Goal: Information Seeking & Learning: Learn about a topic

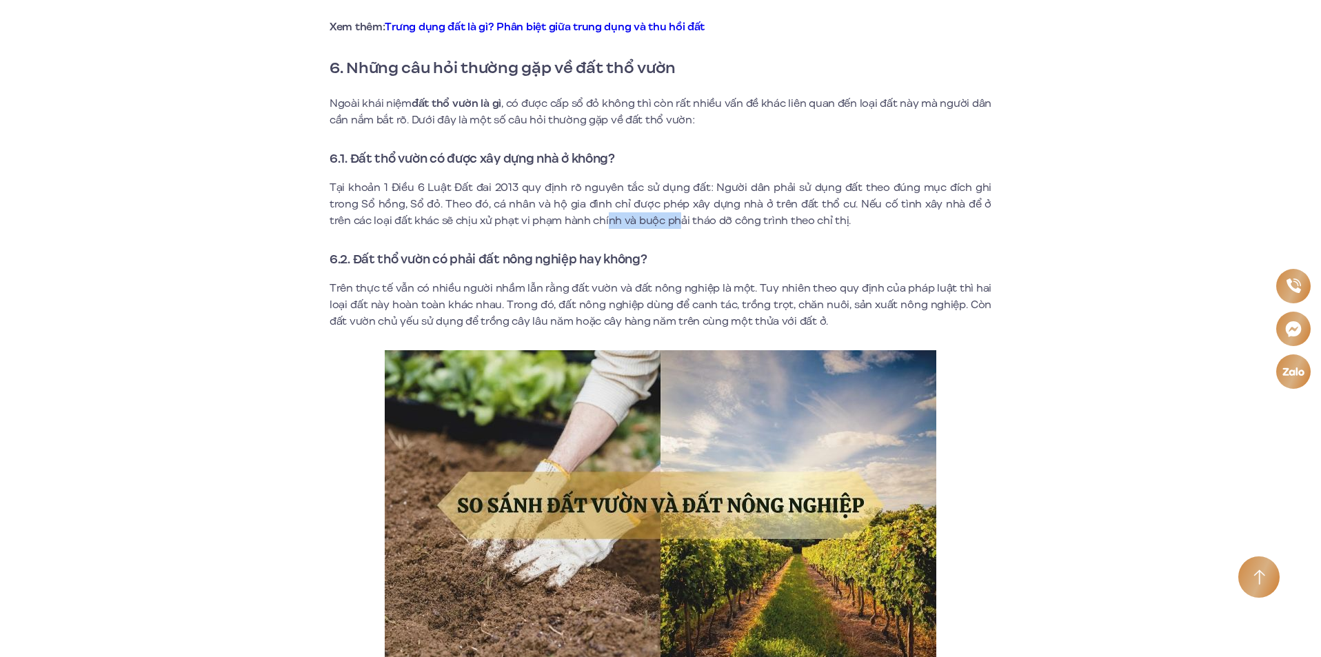
scroll to position [4453, 0]
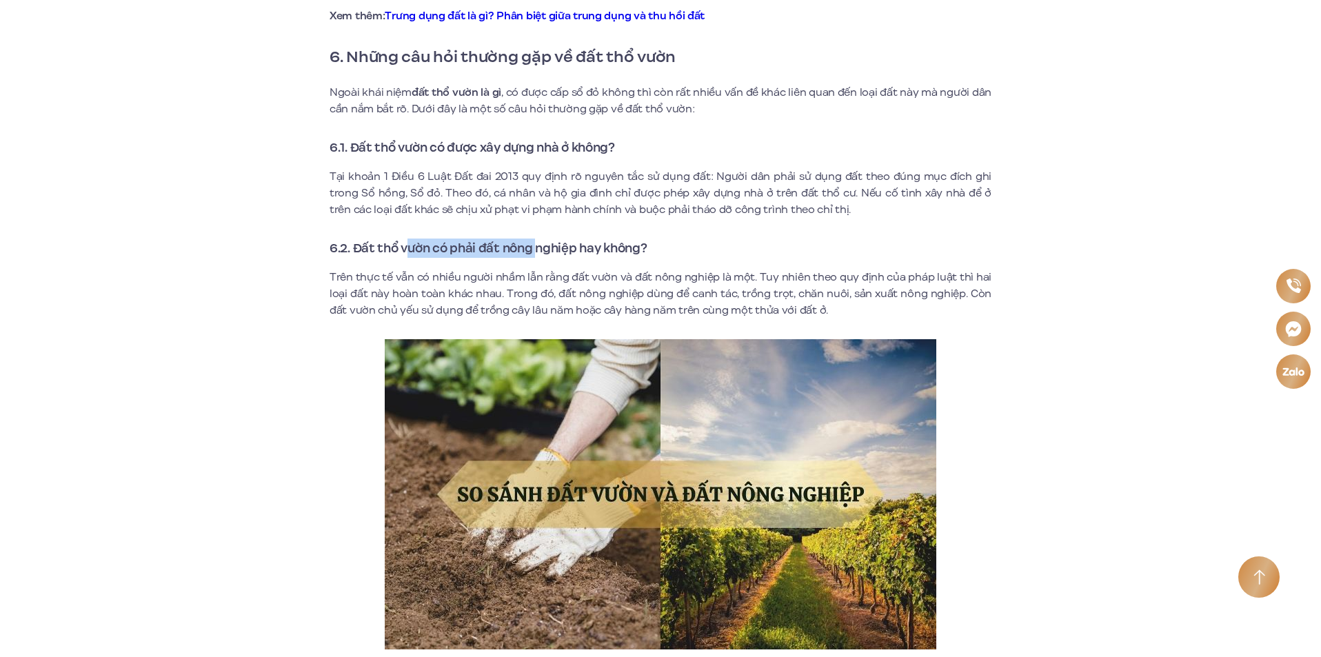
drag, startPoint x: 410, startPoint y: 230, endPoint x: 536, endPoint y: 221, distance: 126.4
click at [536, 239] on h3 "6.2. Đất thổ vườn có phải đất nông nghiệp hay không?" at bounding box center [661, 248] width 662 height 19
drag, startPoint x: 451, startPoint y: 255, endPoint x: 716, endPoint y: 263, distance: 265.5
click at [716, 269] on p "Trên thực tế vẫn có nhiều người nhầm lẫn rằng đất vườn và đất nông nghiệp là mộ…" at bounding box center [661, 294] width 662 height 50
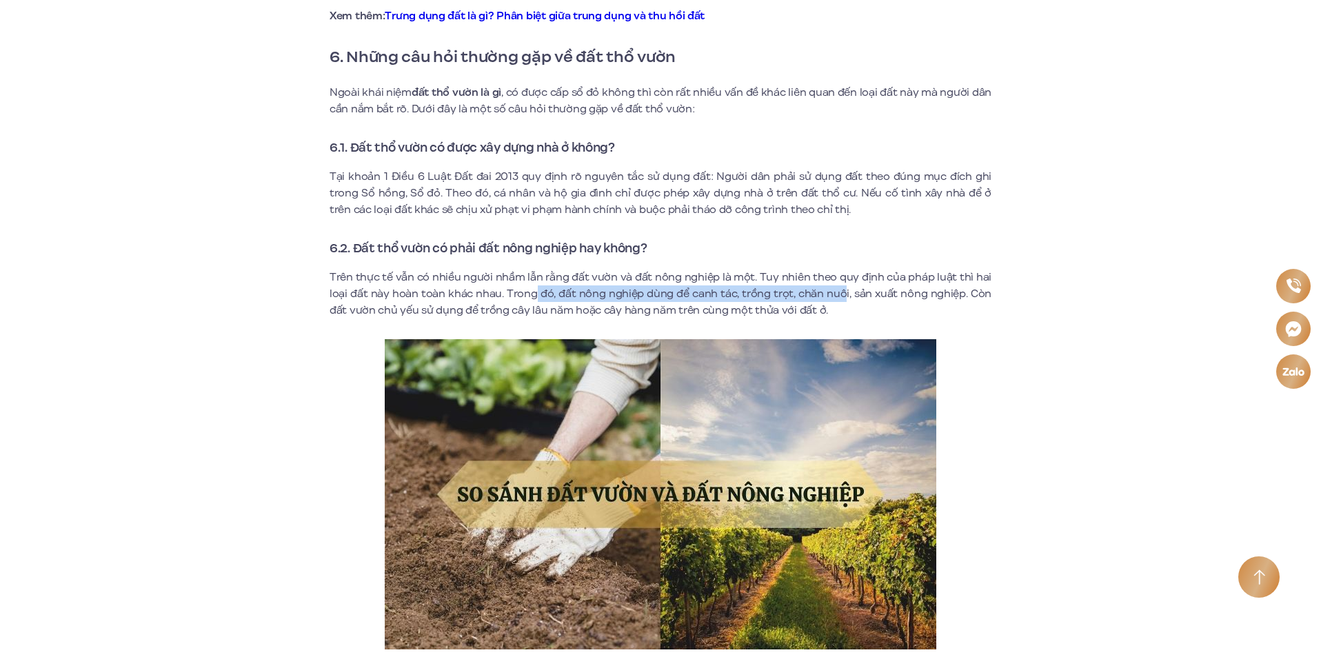
drag, startPoint x: 535, startPoint y: 276, endPoint x: 847, endPoint y: 275, distance: 312.3
click at [847, 275] on p "Trên thực tế vẫn có nhiều người nhầm lẫn rằng đất vườn và đất nông nghiệp là mộ…" at bounding box center [661, 294] width 662 height 50
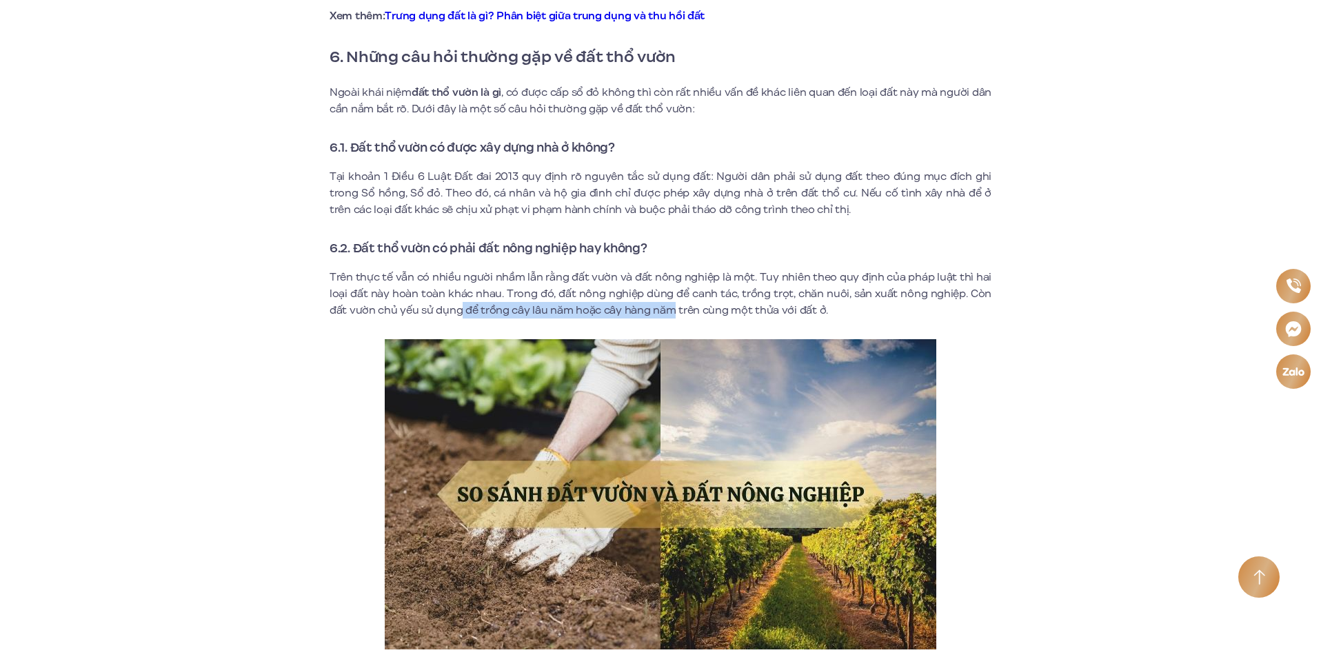
drag, startPoint x: 458, startPoint y: 294, endPoint x: 713, endPoint y: 270, distance: 255.5
click at [684, 285] on p "Trên thực tế vẫn có nhiều người nhầm lẫn rằng đất vườn và đất nông nghiệp là mộ…" at bounding box center [661, 294] width 662 height 50
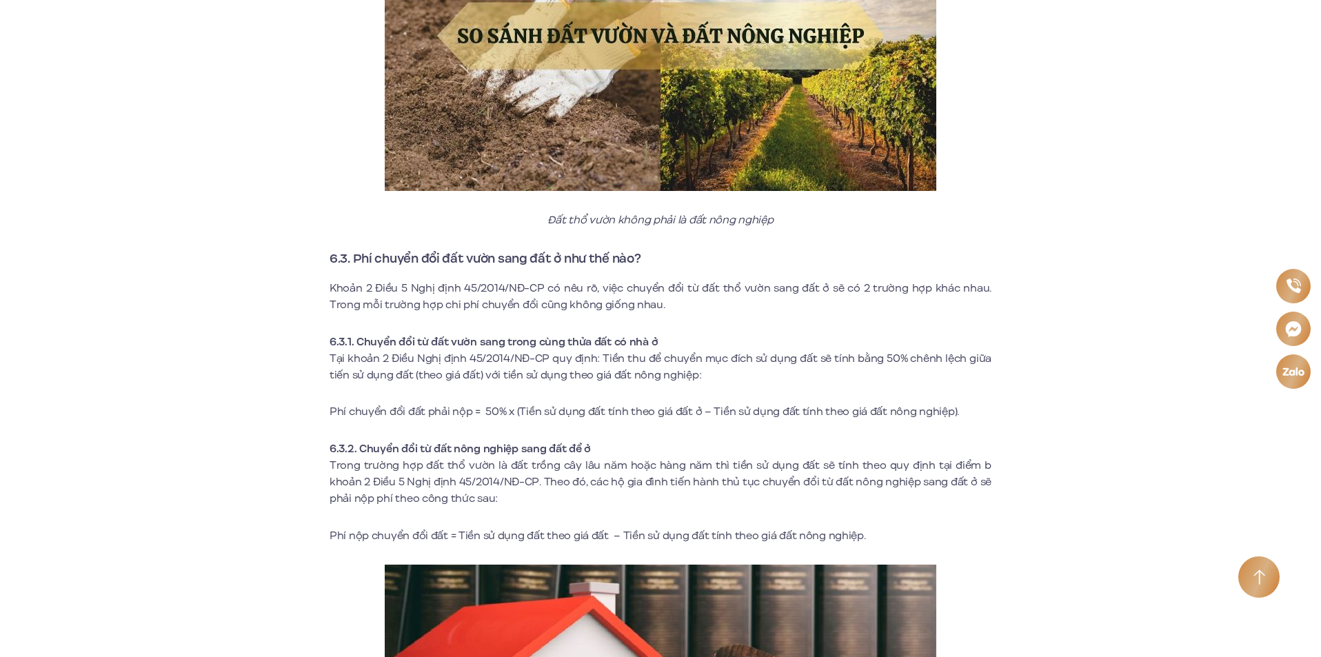
scroll to position [4935, 0]
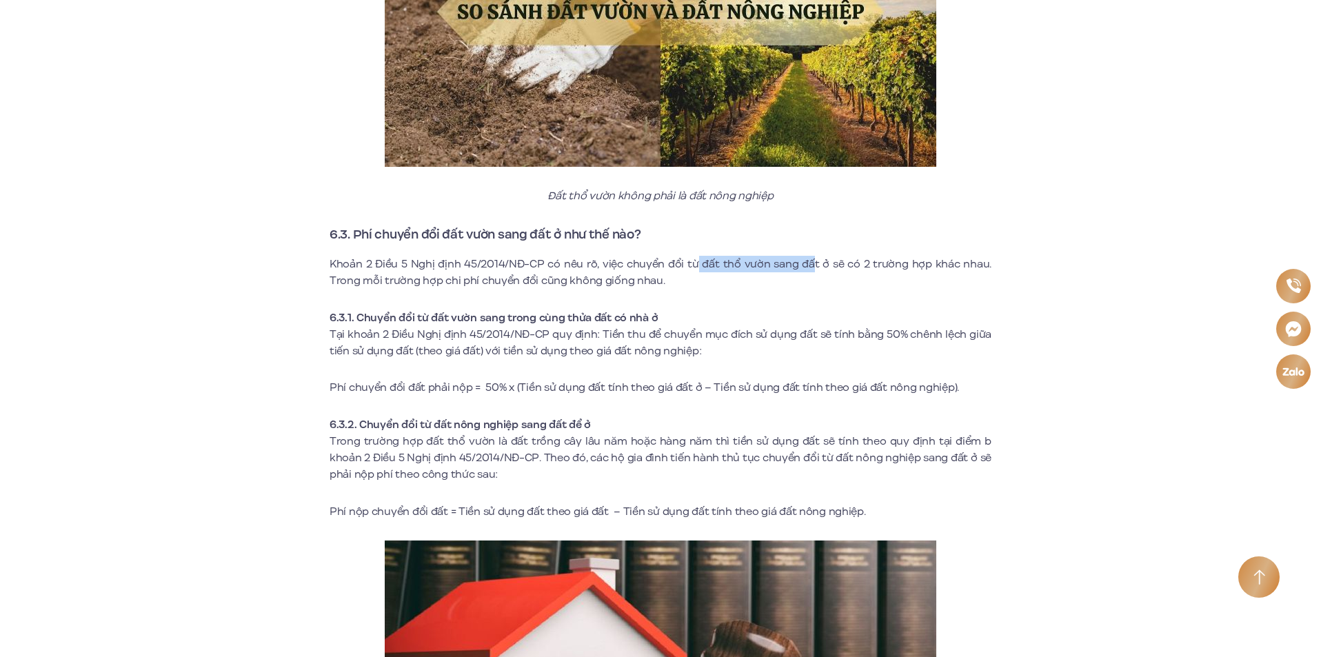
drag, startPoint x: 700, startPoint y: 248, endPoint x: 813, endPoint y: 250, distance: 113.1
click at [813, 256] on p "Khoản 2 Điều 5 Nghị định 45/2014/NĐ-CP có nêu rõ, việc chuyển đổi từ đất thổ vư…" at bounding box center [661, 272] width 662 height 33
drag, startPoint x: 476, startPoint y: 261, endPoint x: 588, endPoint y: 259, distance: 112.4
click at [587, 261] on p "Khoản 2 Điều 5 Nghị định 45/2014/NĐ-CP có nêu rõ, việc chuyển đổi từ đất thổ vư…" at bounding box center [661, 272] width 662 height 33
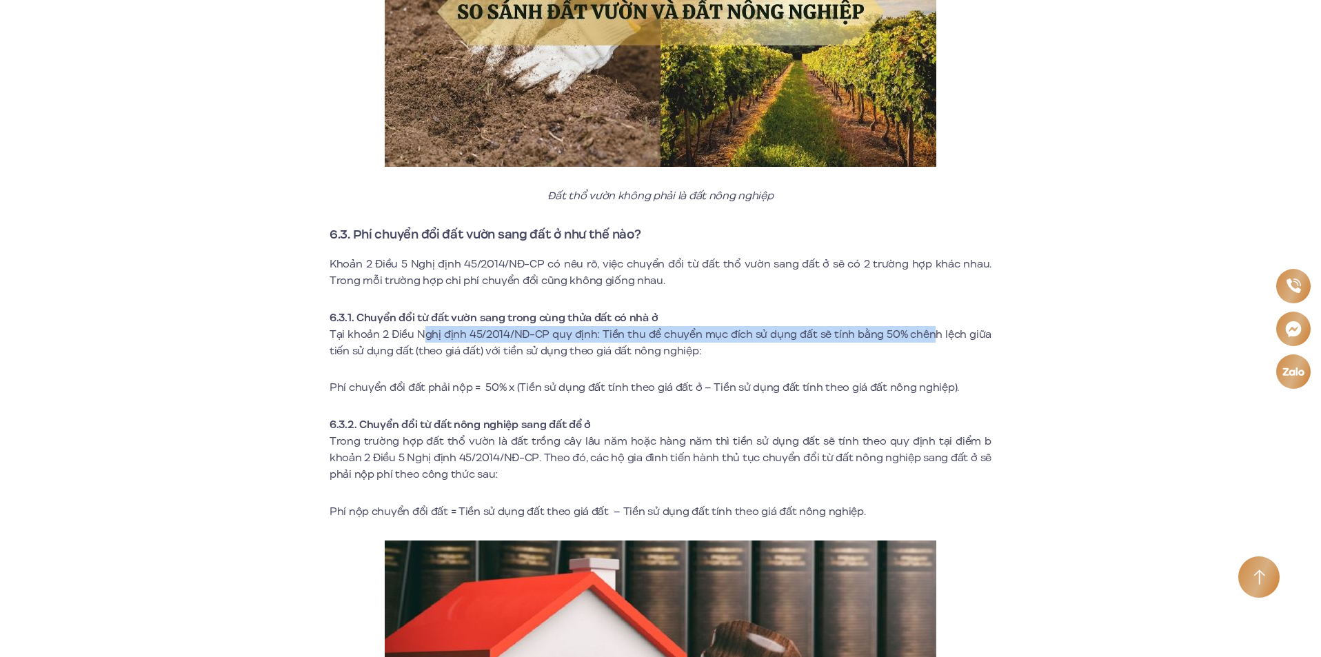
drag, startPoint x: 424, startPoint y: 316, endPoint x: 939, endPoint y: 315, distance: 515.0
click at [939, 326] on p "Tại khoản 2 Điều Nghị định 45/2014/NĐ-CP quy định: Tiền thu để chuyển mục đích …" at bounding box center [661, 342] width 662 height 33
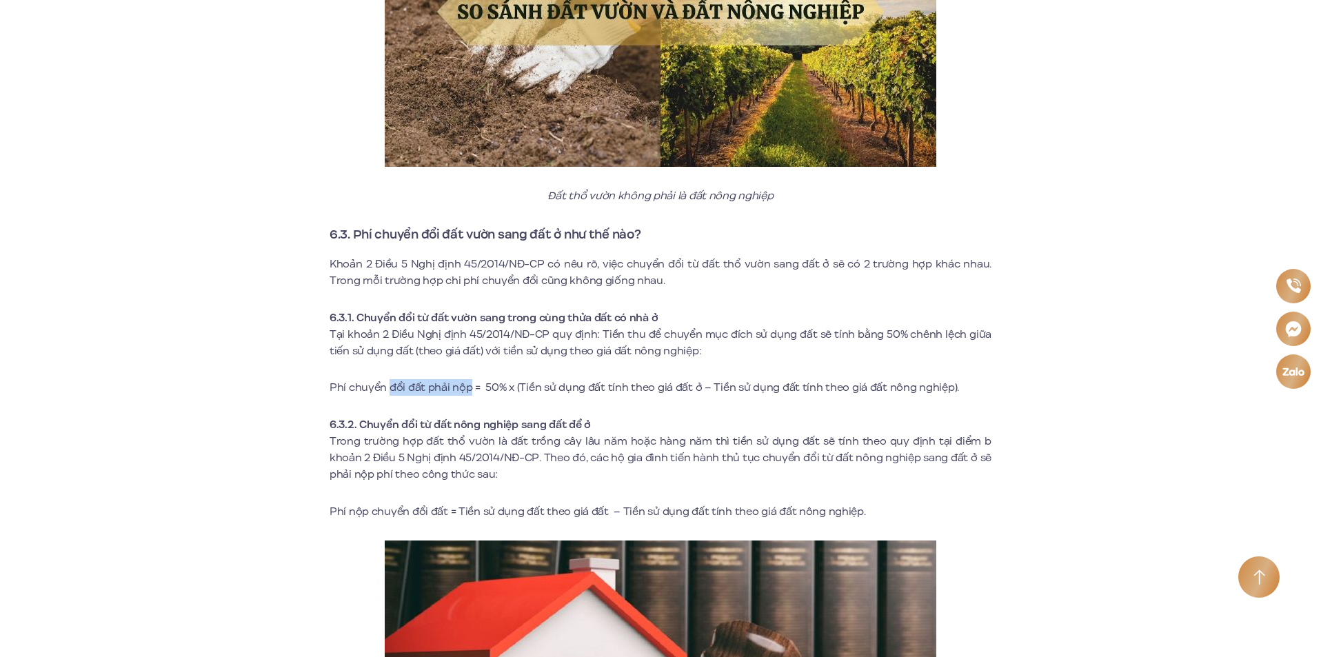
drag, startPoint x: 387, startPoint y: 369, endPoint x: 470, endPoint y: 363, distance: 82.9
click at [470, 379] on p "Phí chuyển đổi đất phải nộp = 50% x (Tiền sử dụng đất tính theo giá đất ở – Tiề…" at bounding box center [661, 387] width 662 height 17
drag, startPoint x: 516, startPoint y: 366, endPoint x: 689, endPoint y: 366, distance: 173.7
click at [689, 379] on p "Phí chuyển đổi đất phải nộp = 50% x (Tiền sử dụng đất tính theo giá đất ở – Tiề…" at bounding box center [661, 387] width 662 height 17
drag, startPoint x: 719, startPoint y: 368, endPoint x: 900, endPoint y: 377, distance: 180.8
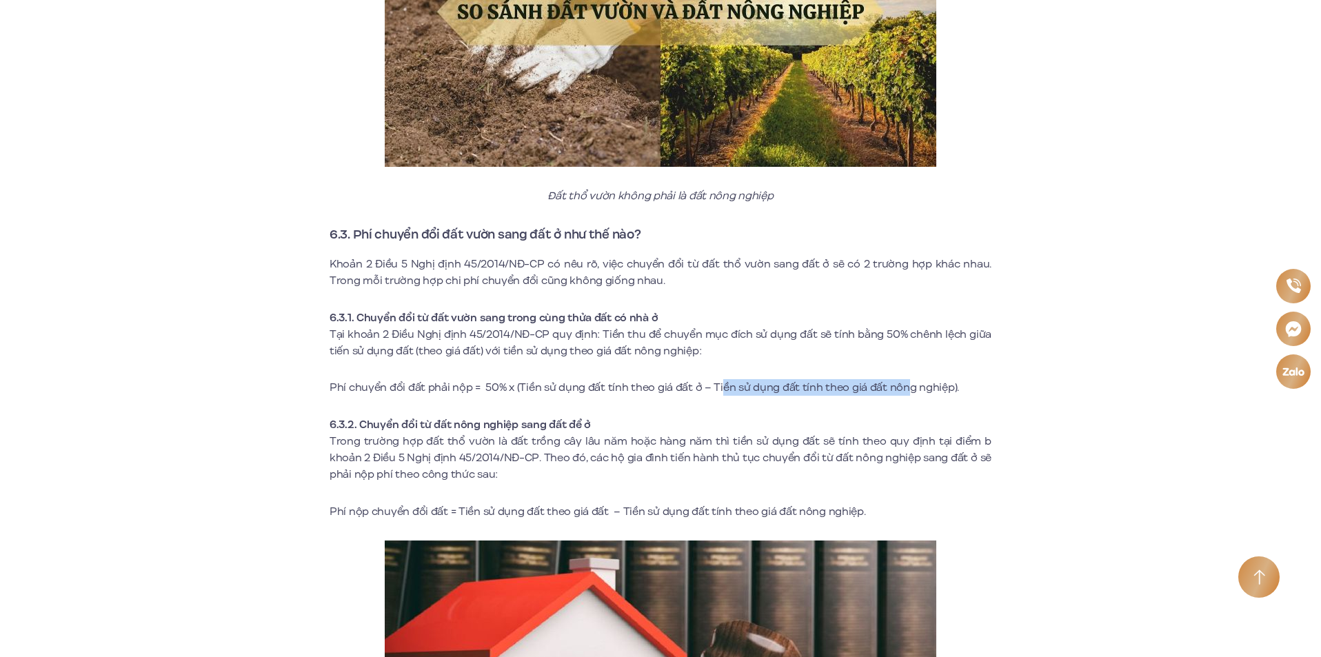
click at [900, 379] on p "Phí chuyển đổi đất phải nộp = 50% x (Tiền sử dụng đất tính theo giá đất ở – Tiề…" at bounding box center [661, 387] width 662 height 17
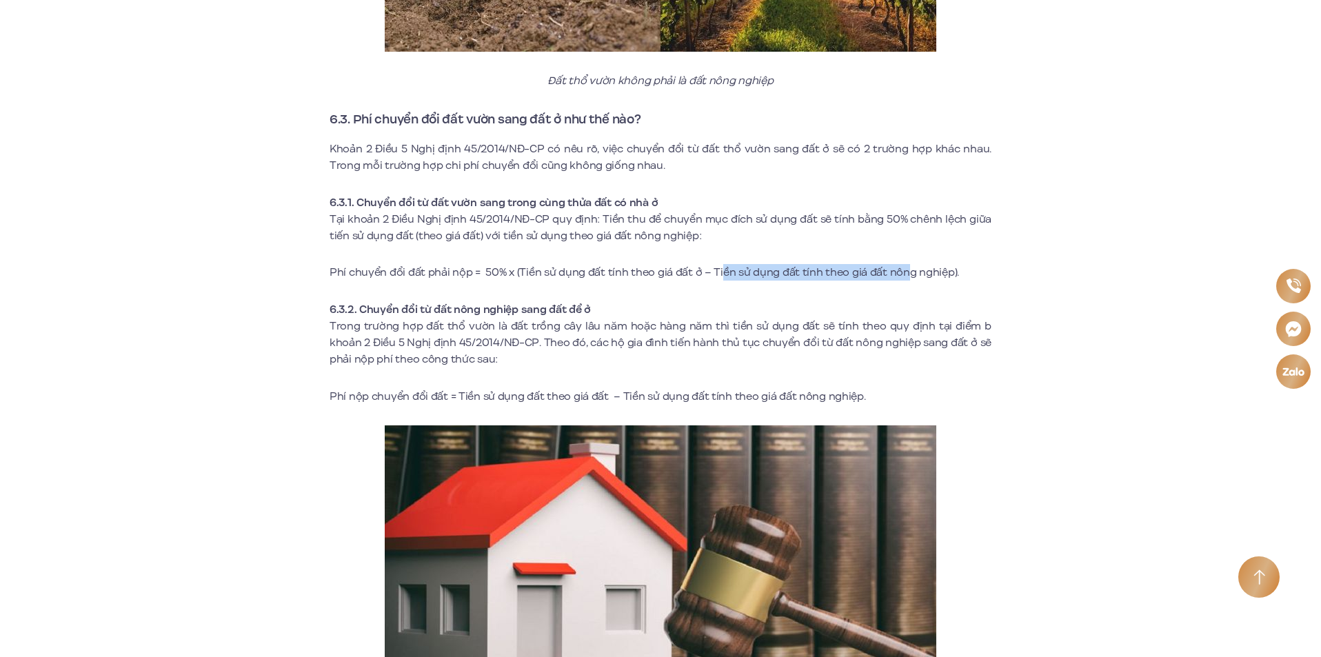
scroll to position [5073, 0]
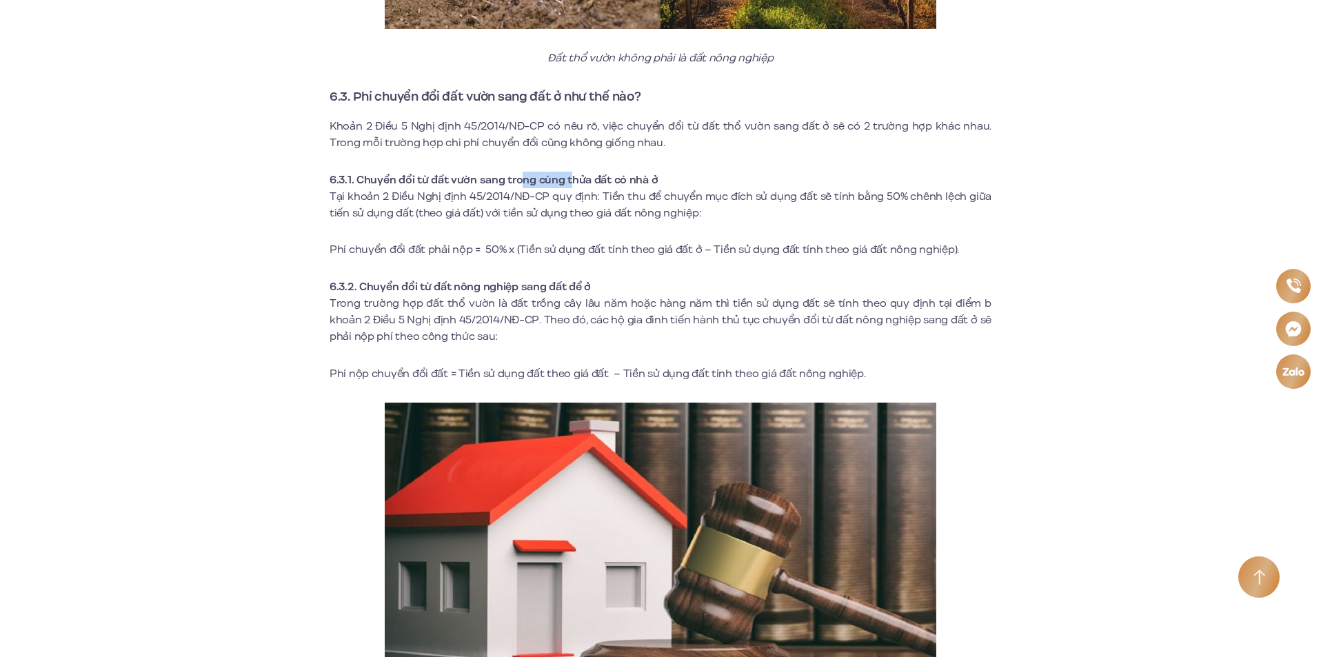
drag, startPoint x: 518, startPoint y: 157, endPoint x: 570, endPoint y: 163, distance: 52.7
click at [570, 172] on strong "6.3.1. Chuyển đổi từ đất vườn sang trong cùng thửa đất có nhà ở" at bounding box center [494, 179] width 328 height 15
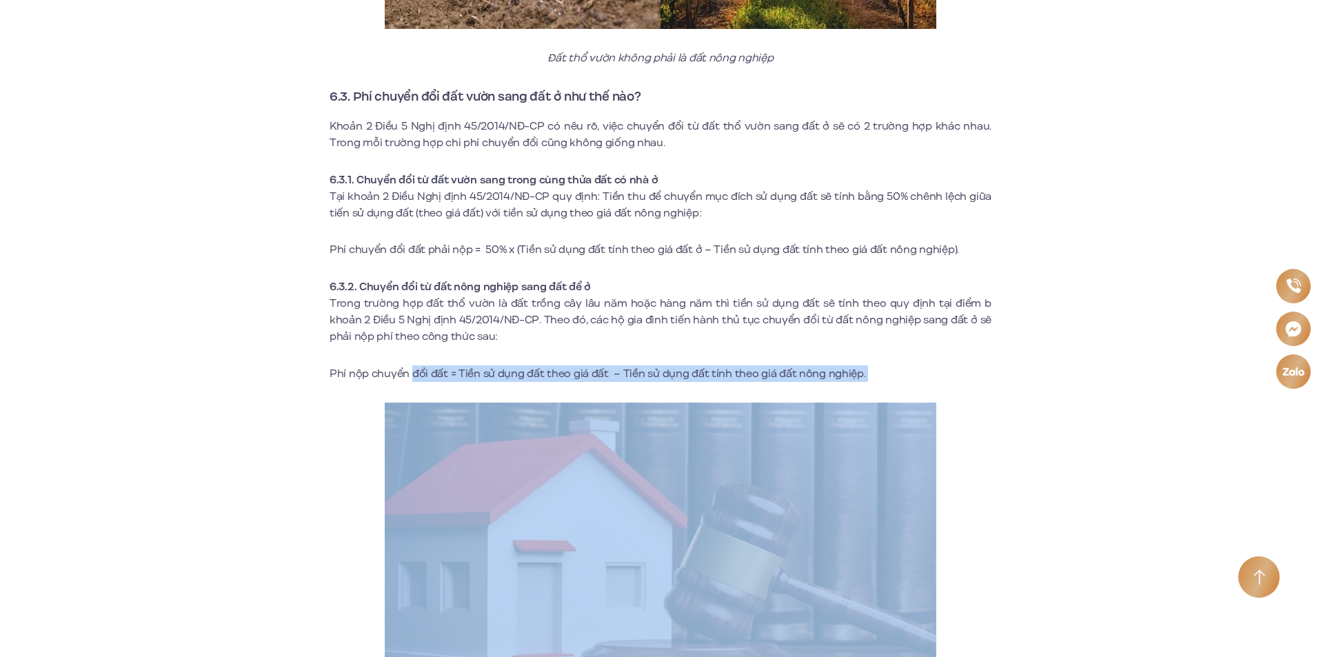
drag, startPoint x: 411, startPoint y: 356, endPoint x: 669, endPoint y: 352, distance: 257.9
click at [662, 365] on p "Phí nộp chuyển đổi đất = Tiền sử dụng đất theo giá đất – Tiền sử dụng đất tính …" at bounding box center [661, 373] width 662 height 17
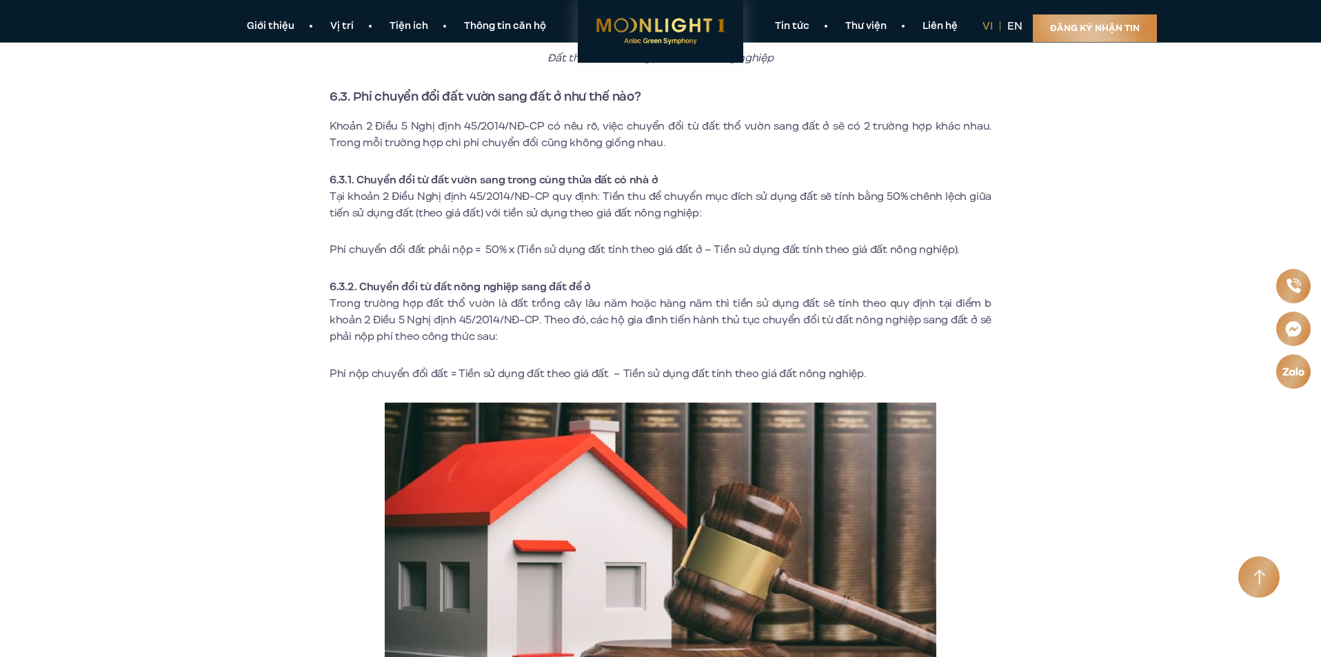
drag, startPoint x: 516, startPoint y: 231, endPoint x: 567, endPoint y: 231, distance: 51.7
click at [567, 241] on p "Phí chuyển đổi đất phải nộp = 50% x (Tiền sử dụng đất tính theo giá đất ở – Tiề…" at bounding box center [661, 249] width 662 height 17
